Goal: Task Accomplishment & Management: Complete application form

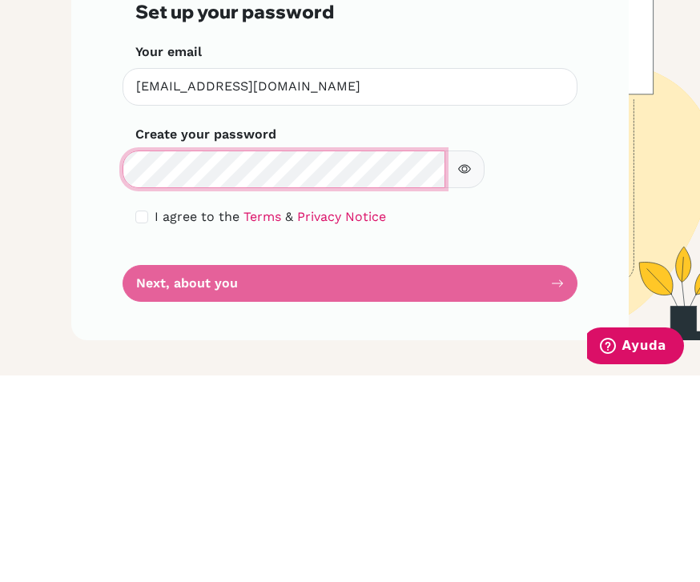
scroll to position [51, 0]
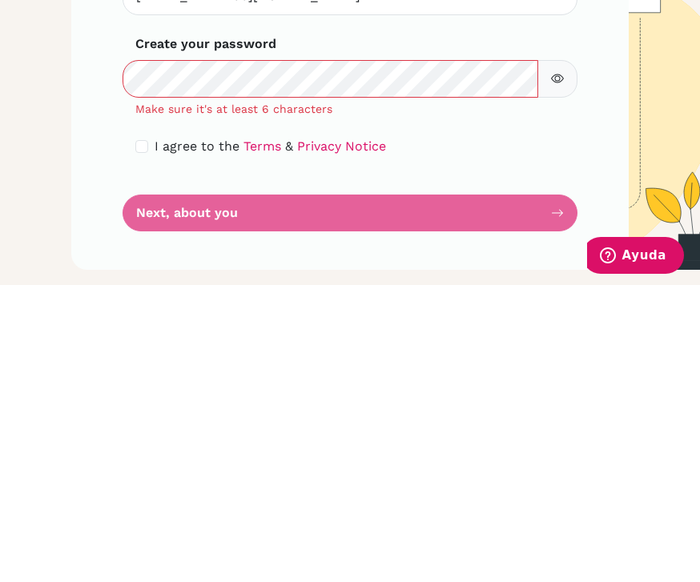
click at [338, 183] on form "Step 1 of 4 Set up your password Your email smaltez@notredame.edu.ni Invalid em…" at bounding box center [349, 355] width 429 height 345
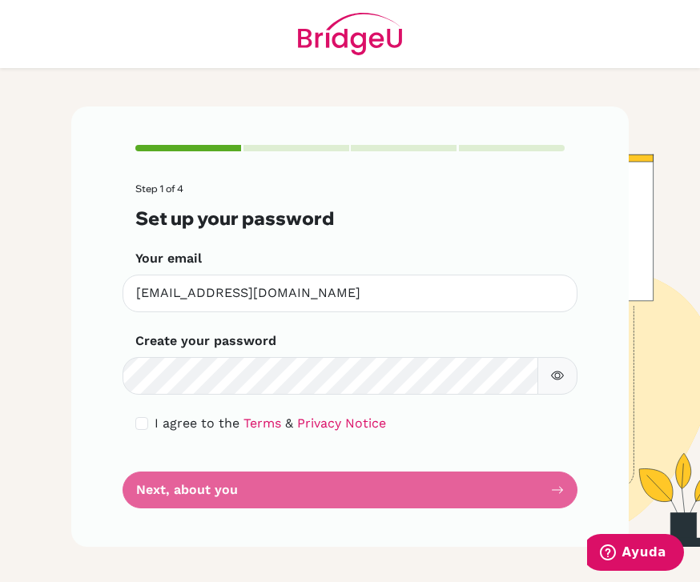
click at [159, 416] on span "I agree to the" at bounding box center [197, 423] width 85 height 15
click at [131, 369] on div "Step 1 of 4 Set up your password Your email smaltez@notredame.edu.ni Invalid em…" at bounding box center [350, 327] width 558 height 441
click at [151, 414] on div "I agree to the Terms & Privacy Notice" at bounding box center [349, 423] width 429 height 19
click at [414, 446] on form "Step 1 of 4 Set up your password Your email smaltez@notredame.edu.ni Invalid em…" at bounding box center [349, 345] width 429 height 325
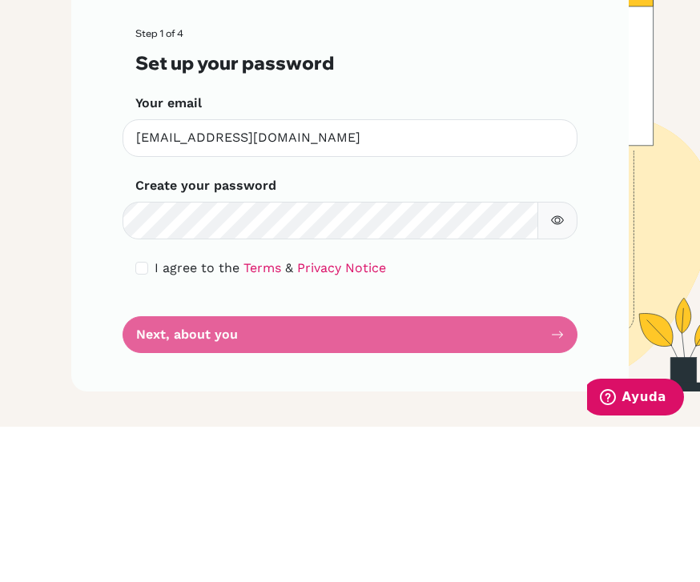
click at [137, 417] on input "checkbox" at bounding box center [141, 423] width 13 height 13
checkbox input "true"
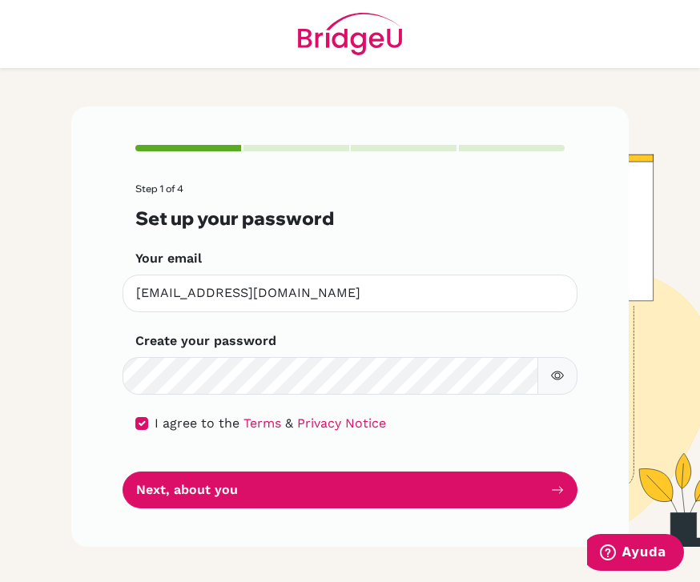
click at [224, 472] on button "Next, about you" at bounding box center [350, 491] width 455 height 38
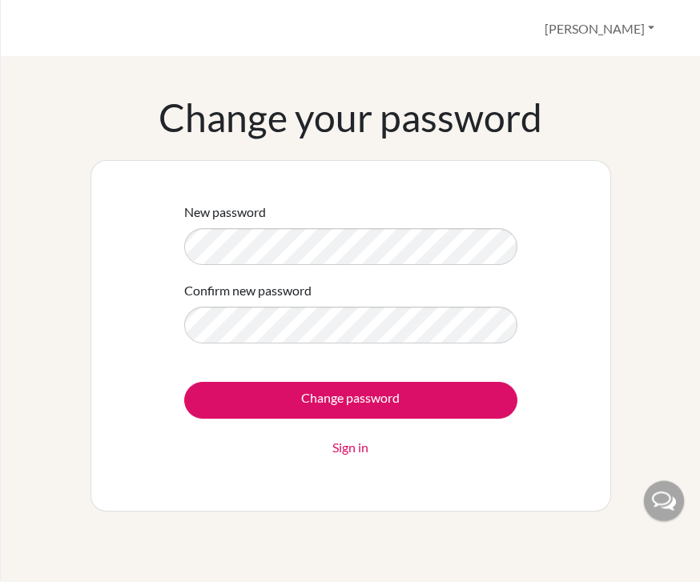
scroll to position [33, 0]
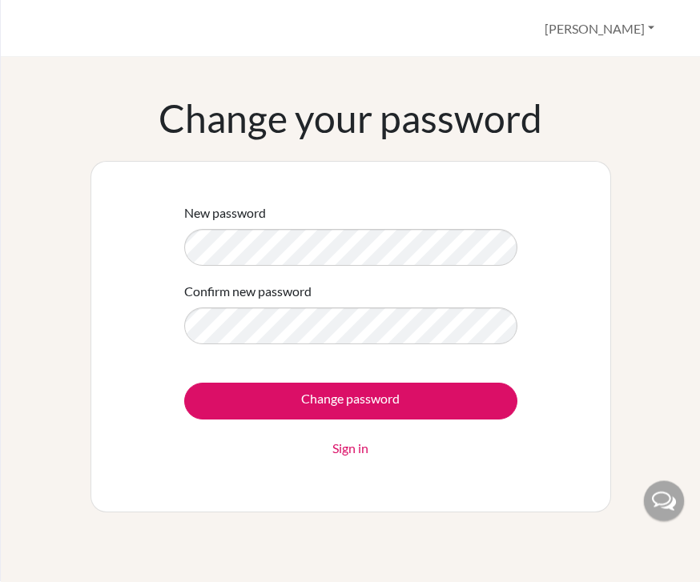
click at [659, 236] on div "Change your password New password Confirm new password Change password Sign in" at bounding box center [350, 303] width 661 height 417
click at [421, 403] on input "Change password" at bounding box center [350, 401] width 333 height 37
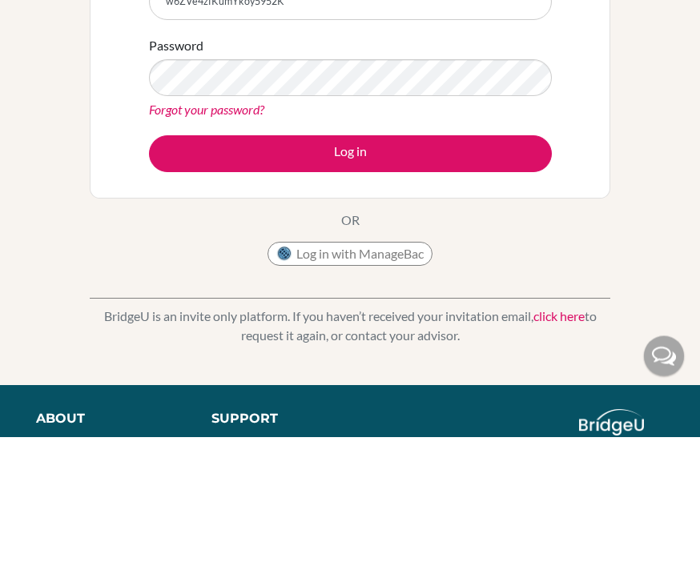
click at [350, 299] on button "Log in" at bounding box center [350, 299] width 403 height 37
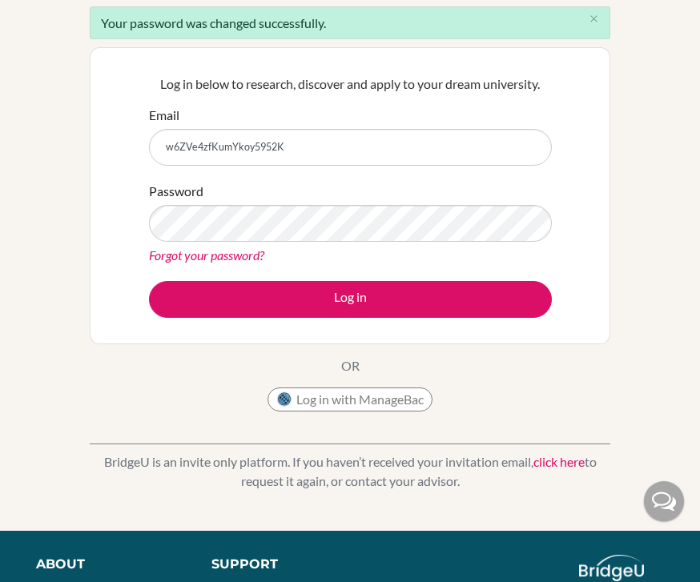
click at [408, 147] on input "w6ZVe4zfKumYkoy5952K" at bounding box center [350, 147] width 403 height 37
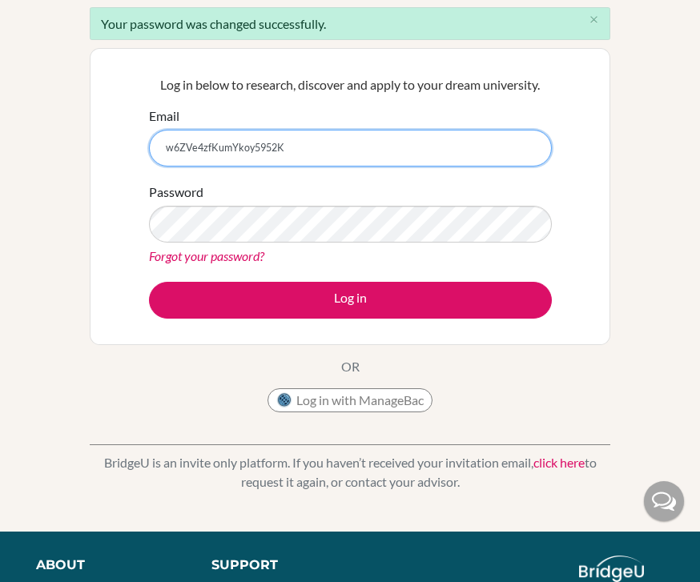
type input "[EMAIL_ADDRESS][DOMAIN_NAME]"
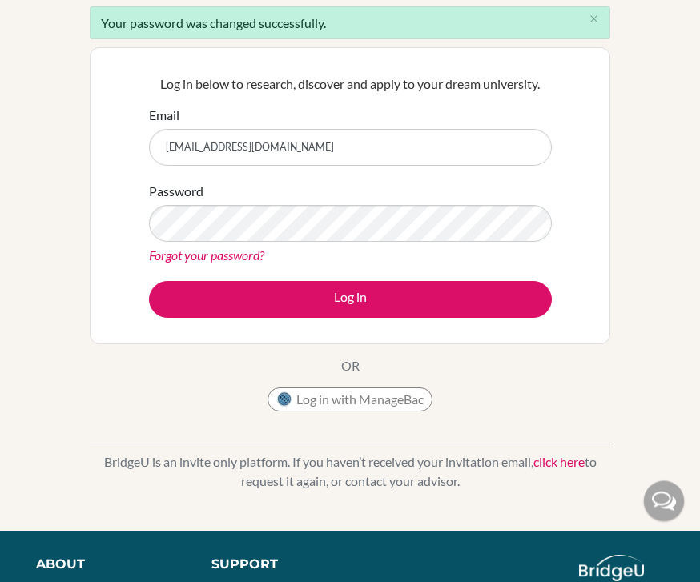
click at [374, 300] on button "Log in" at bounding box center [350, 300] width 403 height 37
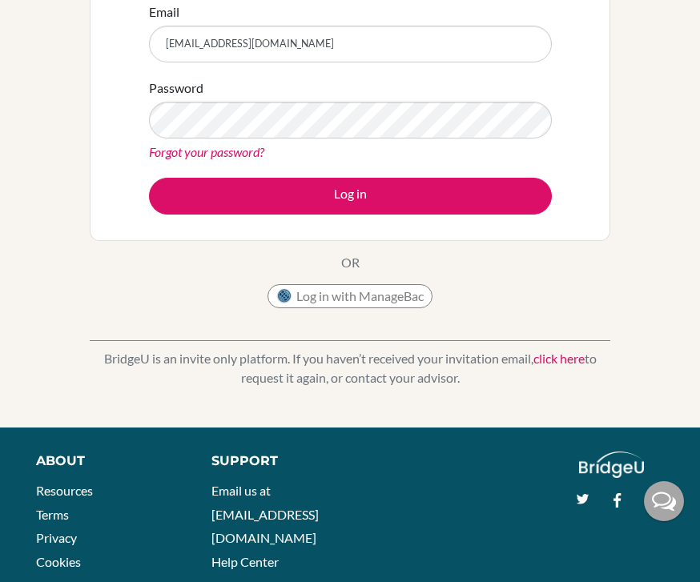
click at [349, 191] on button "Log in" at bounding box center [350, 196] width 403 height 37
